Goal: Information Seeking & Learning: Learn about a topic

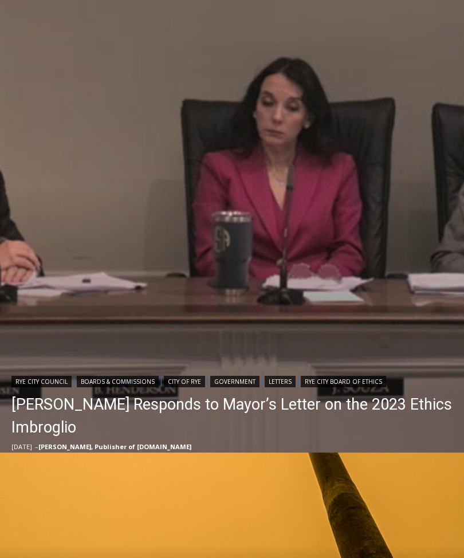
scroll to position [234, 0]
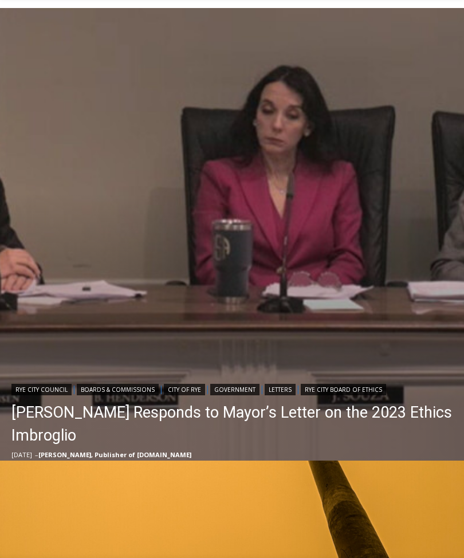
click at [243, 420] on link "[PERSON_NAME] Responds to Mayor’s Letter on the 2023 Ethics Imbroglio" at bounding box center [234, 424] width 447 height 46
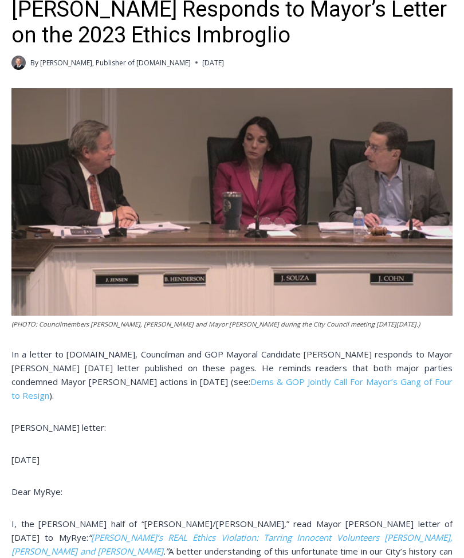
scroll to position [372, 0]
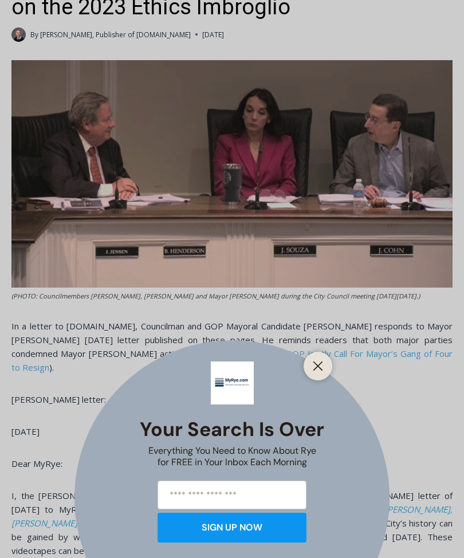
click at [315, 370] on line "Close" at bounding box center [318, 366] width 8 height 8
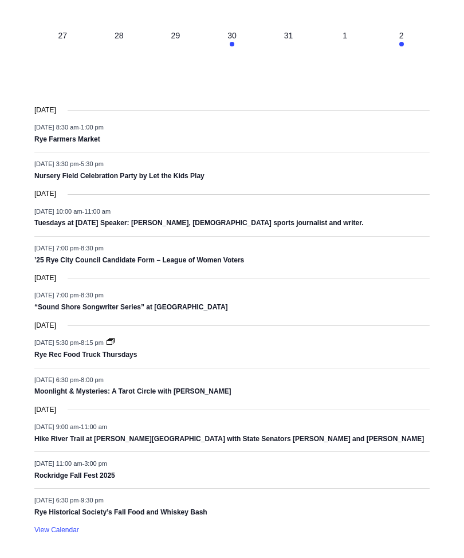
scroll to position [3379, 0]
click at [101, 359] on link "Rye Rec Food Truck Thursdays" at bounding box center [85, 354] width 102 height 9
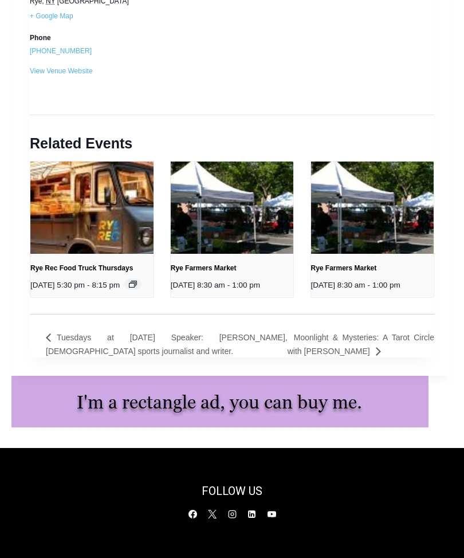
scroll to position [1275, 0]
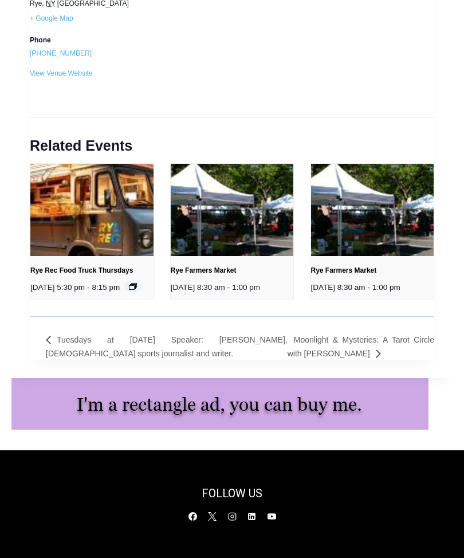
click at [85, 285] on span "[DATE] 5:30 pm" at bounding box center [57, 288] width 54 height 10
click at [129, 290] on icon "Event Series" at bounding box center [133, 286] width 8 height 7
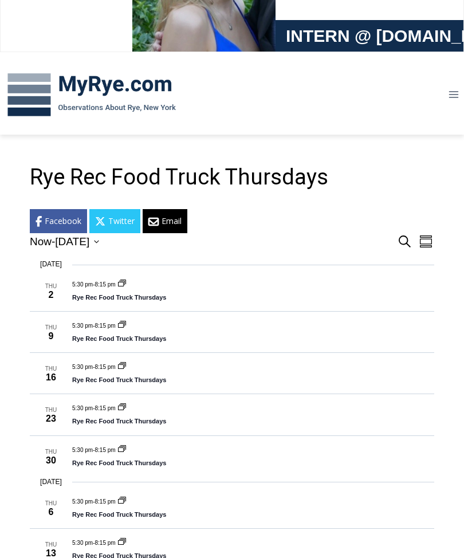
scroll to position [129, 0]
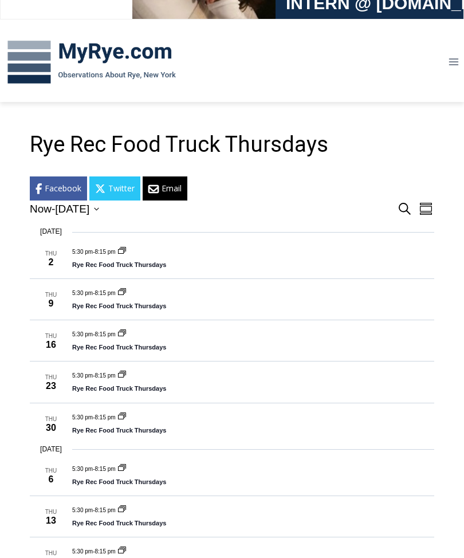
click at [147, 348] on link "Rye Rec Food Truck Thursdays" at bounding box center [119, 347] width 94 height 7
